Goal: Task Accomplishment & Management: Manage account settings

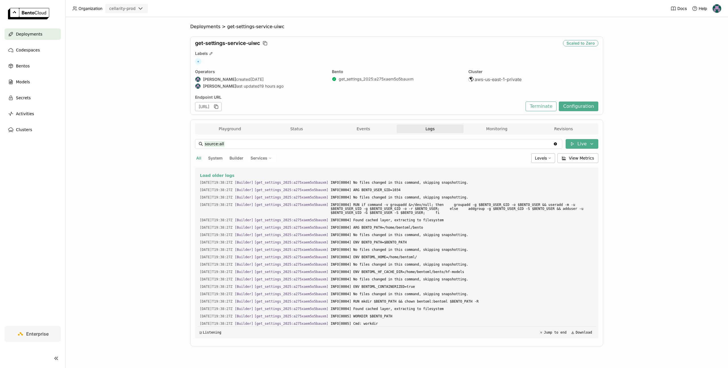
scroll to position [1683, 0]
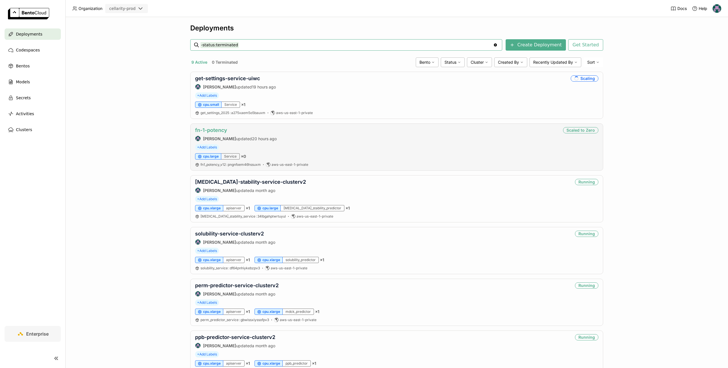
click at [214, 130] on link "fn-1-potency" at bounding box center [211, 130] width 32 height 6
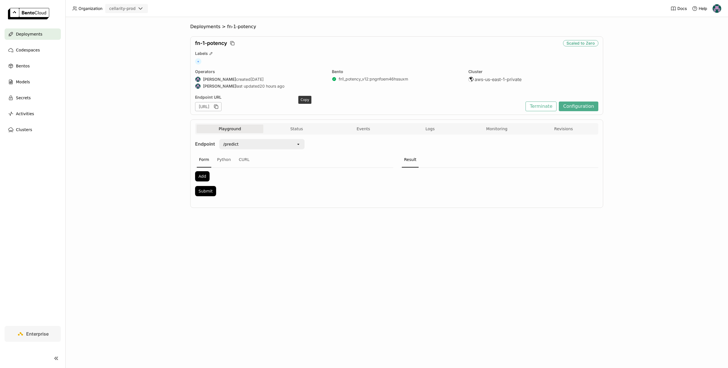
click at [222, 106] on div "[URL]" at bounding box center [208, 106] width 26 height 9
click at [222, 107] on div "[URL]" at bounding box center [208, 106] width 26 height 9
click at [219, 107] on icon "button" at bounding box center [216, 107] width 6 height 6
click at [429, 128] on span "Logs" at bounding box center [430, 128] width 9 height 5
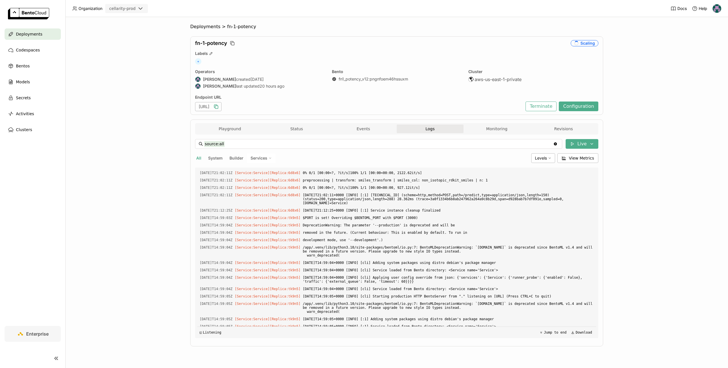
scroll to position [966, 0]
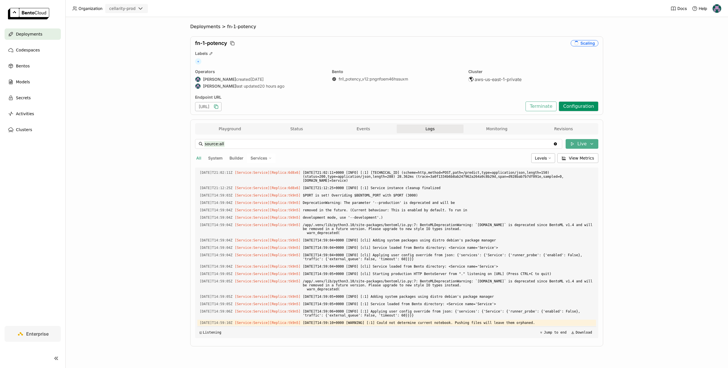
click at [577, 107] on button "Configuration" at bounding box center [579, 107] width 40 height 10
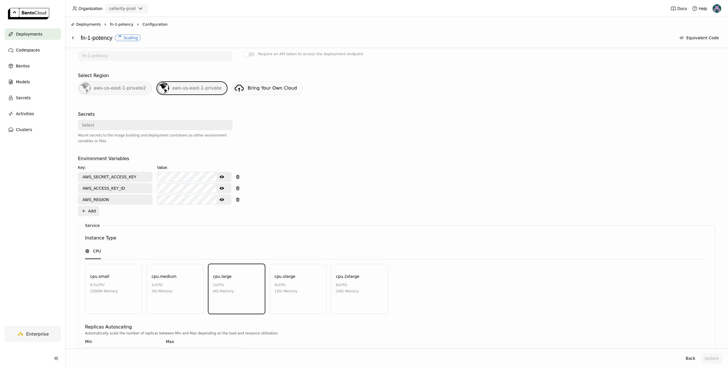
scroll to position [192, 0]
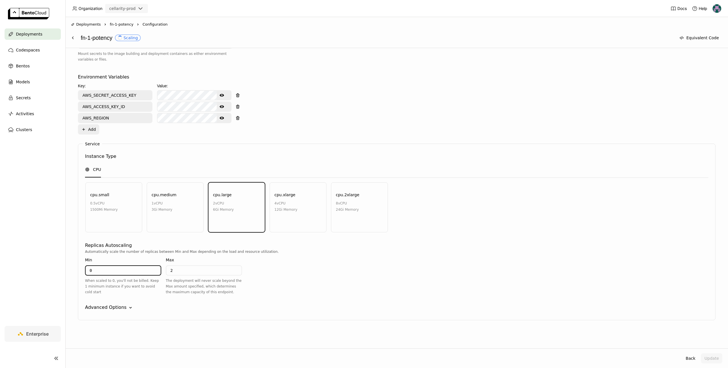
click at [99, 273] on input "0" at bounding box center [123, 270] width 75 height 9
type input "1"
click at [203, 271] on input "2" at bounding box center [203, 270] width 75 height 9
type input "3"
click at [715, 357] on button "Update" at bounding box center [711, 358] width 21 height 10
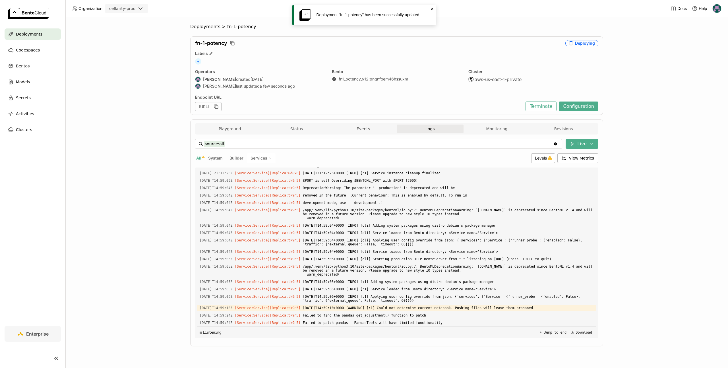
scroll to position [787, 0]
click at [212, 29] on span "Deployments" at bounding box center [205, 27] width 30 height 6
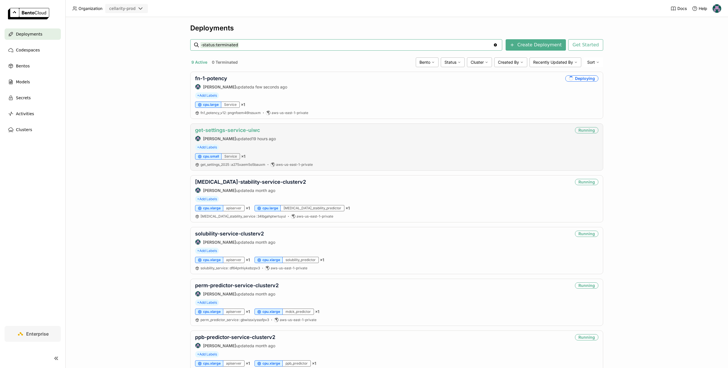
click at [240, 132] on link "get-settings-service-uiwc" at bounding box center [227, 130] width 65 height 6
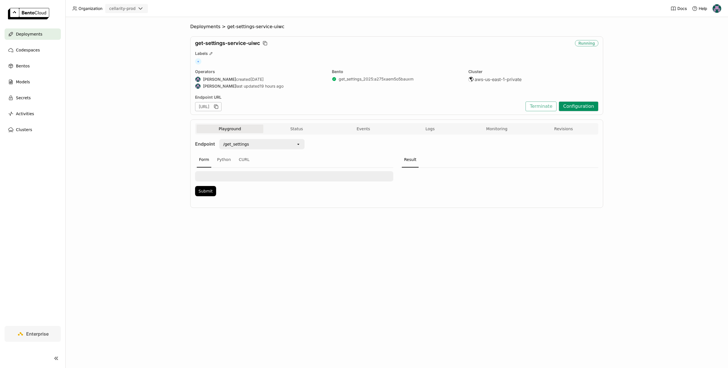
click at [572, 105] on button "Configuration" at bounding box center [579, 107] width 40 height 10
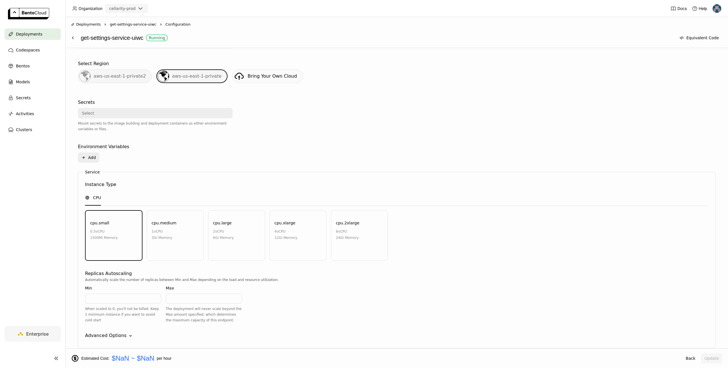
scroll to position [151, 0]
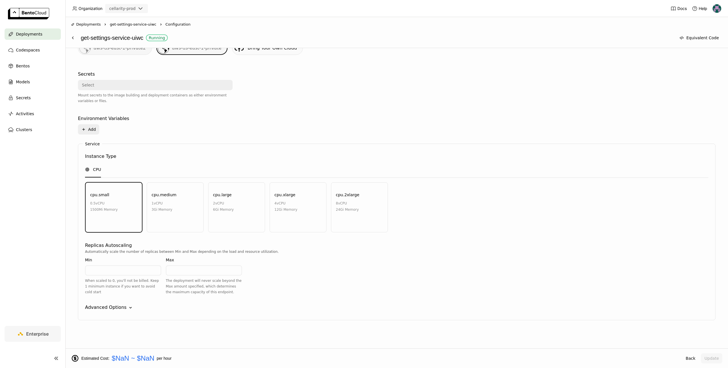
click at [111, 272] on input "number" at bounding box center [123, 270] width 75 height 9
type input "1"
click at [276, 274] on div "Automatically scale the number of replicas between Min and Max depending on the…" at bounding box center [397, 274] width 624 height 51
click at [193, 267] on input "number" at bounding box center [203, 270] width 75 height 9
type input "2"
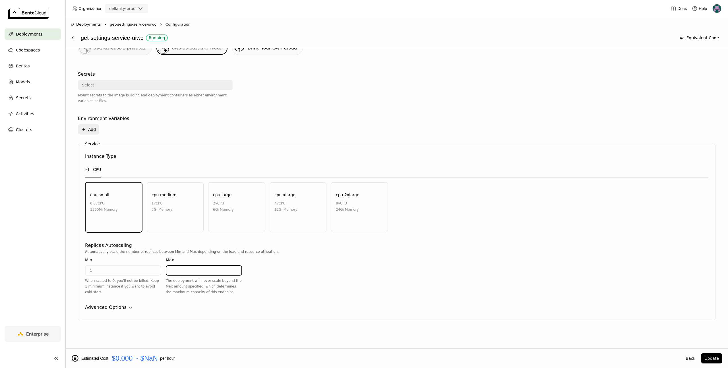
type input "1"
type input "2"
click at [714, 356] on button "Update" at bounding box center [711, 358] width 21 height 10
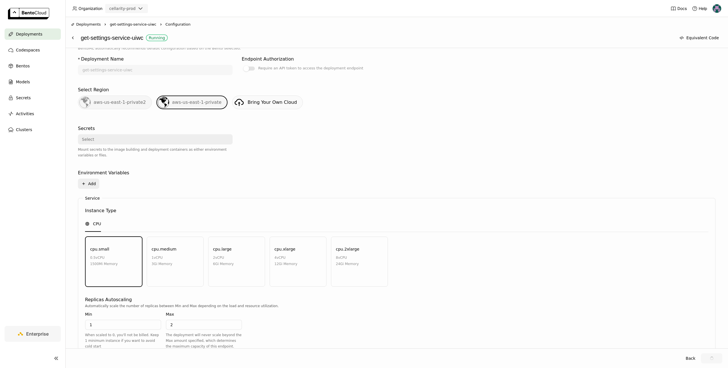
scroll to position [0, 0]
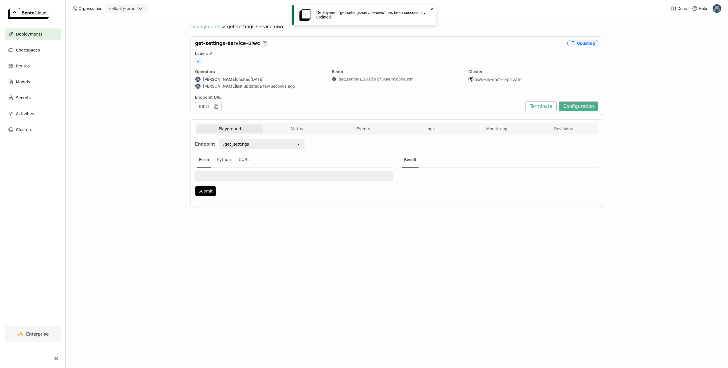
click at [208, 27] on span "Deployments" at bounding box center [205, 27] width 30 height 6
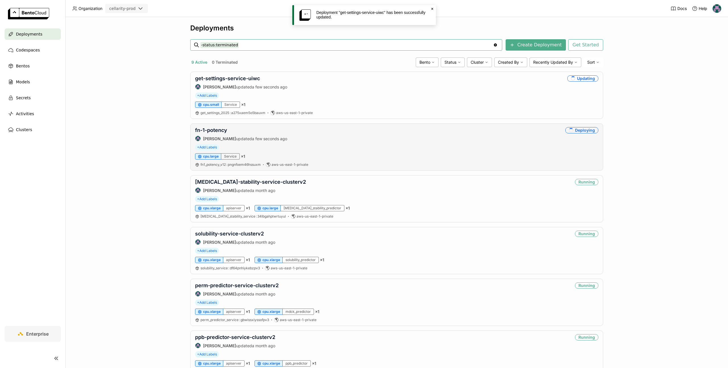
click at [219, 125] on div "fn-1-potency Ragy updated a few seconds ago Deploying + Add Labels cpu.large Se…" at bounding box center [396, 146] width 413 height 47
click at [216, 129] on link "fn-1-potency" at bounding box center [211, 130] width 32 height 6
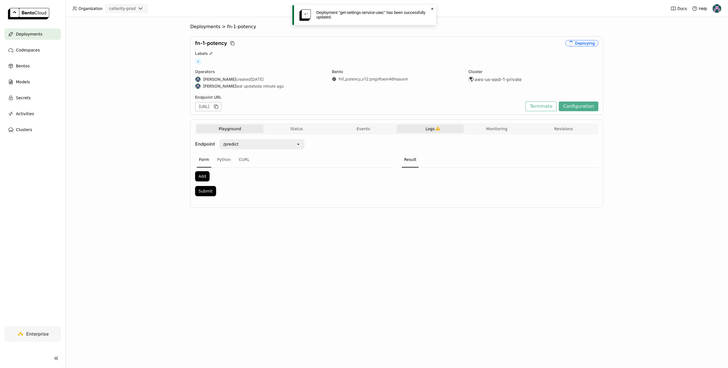
click at [424, 129] on button "Logs" at bounding box center [430, 129] width 67 height 9
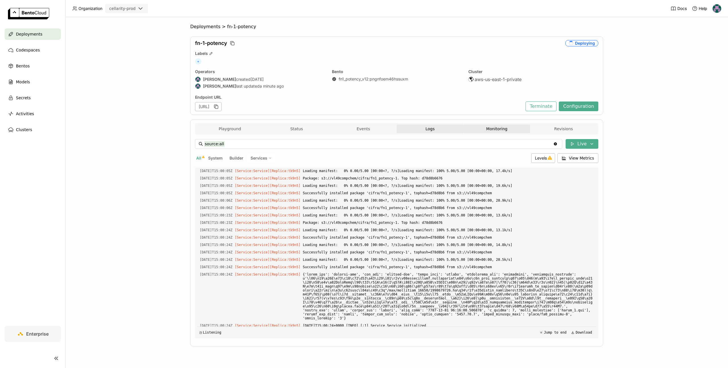
scroll to position [807, 0]
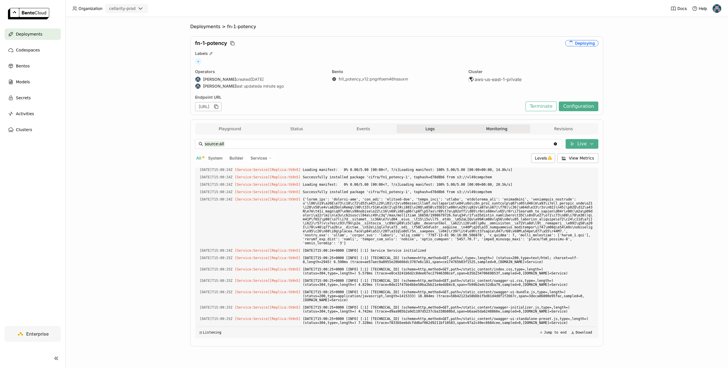
click at [494, 127] on button "Monitoring" at bounding box center [497, 129] width 67 height 9
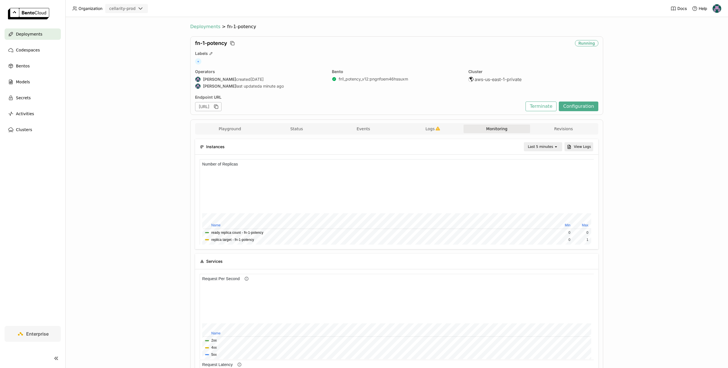
click at [208, 28] on span "Deployments" at bounding box center [205, 27] width 30 height 6
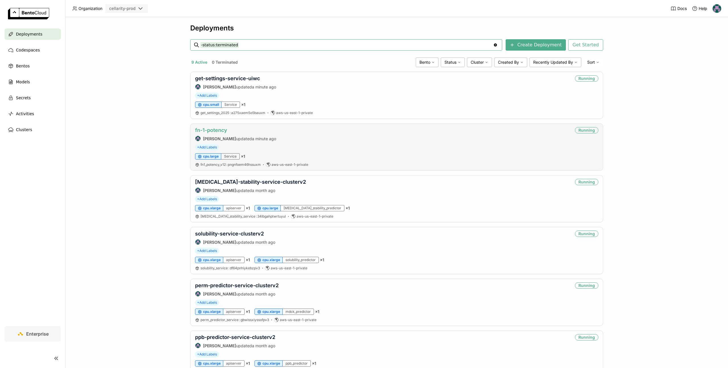
click at [212, 130] on link "fn-1-potency" at bounding box center [211, 130] width 32 height 6
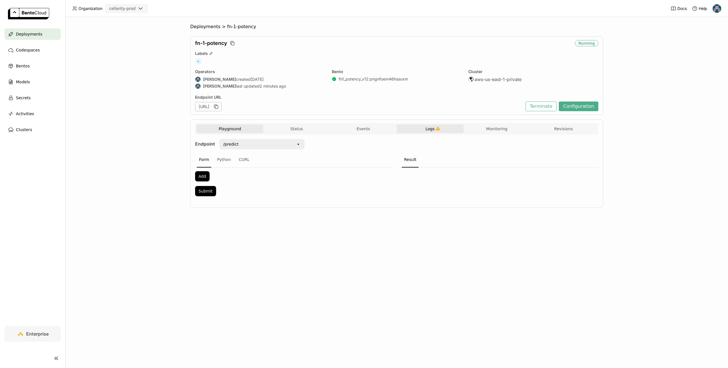
click at [455, 129] on button "Logs" at bounding box center [430, 129] width 67 height 9
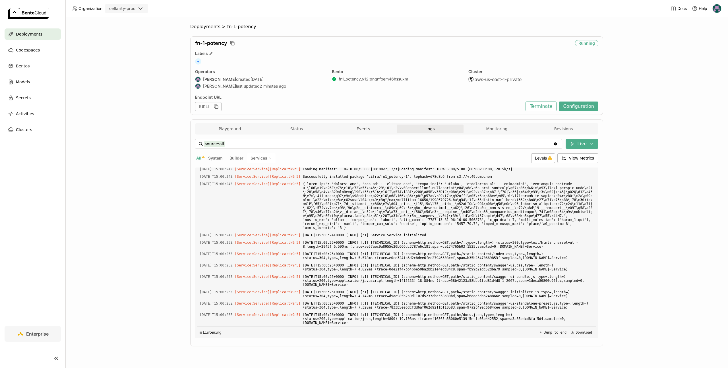
scroll to position [815, 0]
click at [455, 129] on button "Logs" at bounding box center [430, 129] width 67 height 9
click at [444, 129] on button "Logs" at bounding box center [430, 129] width 67 height 9
click at [219, 104] on icon "button" at bounding box center [216, 107] width 6 height 6
